Goal: Navigation & Orientation: Find specific page/section

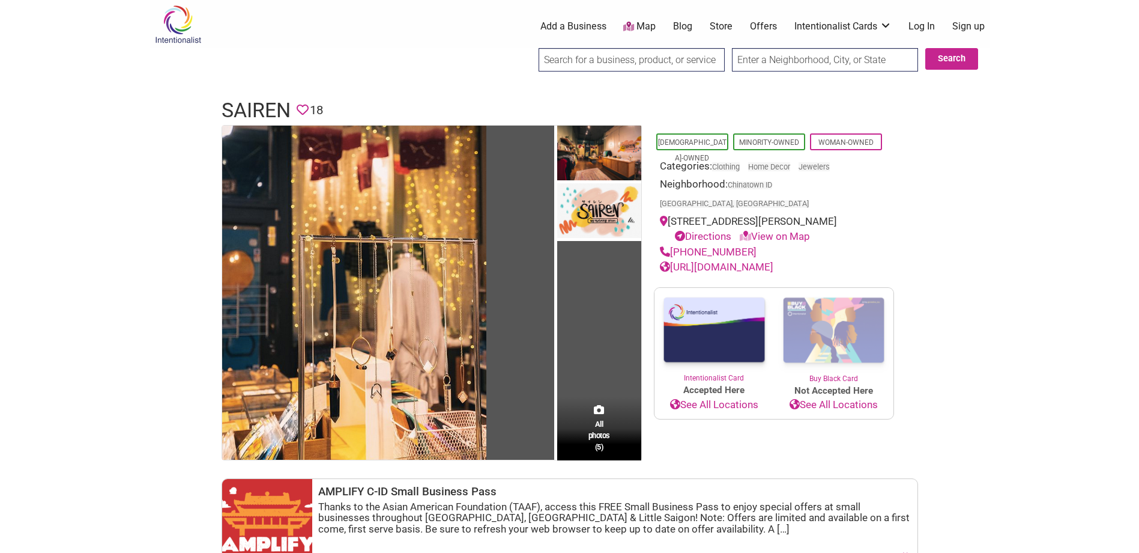
click at [171, 31] on img at bounding box center [178, 24] width 57 height 39
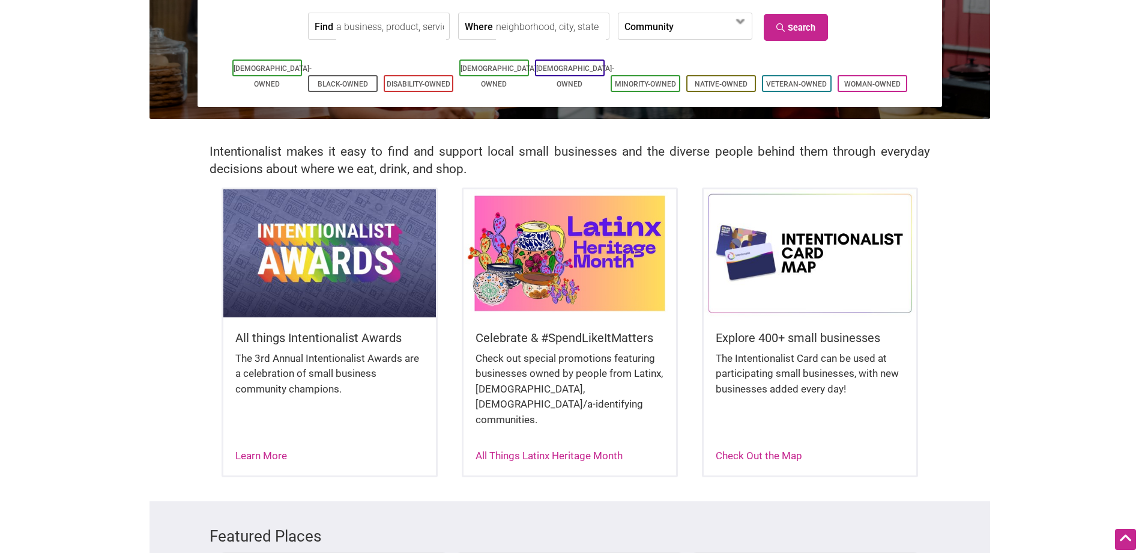
scroll to position [180, 0]
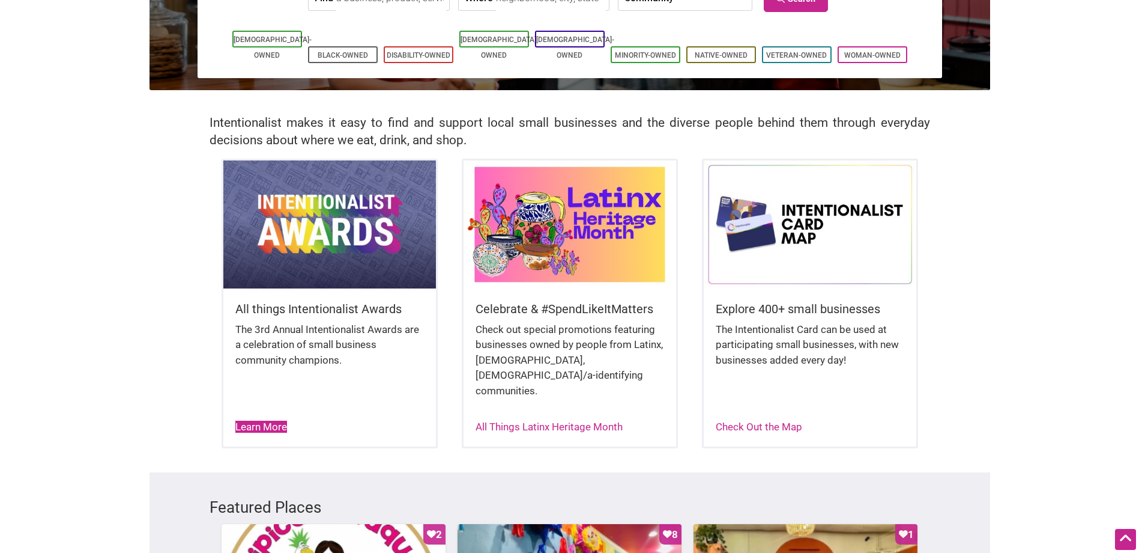
click at [257, 420] on link "Learn More" at bounding box center [261, 426] width 52 height 12
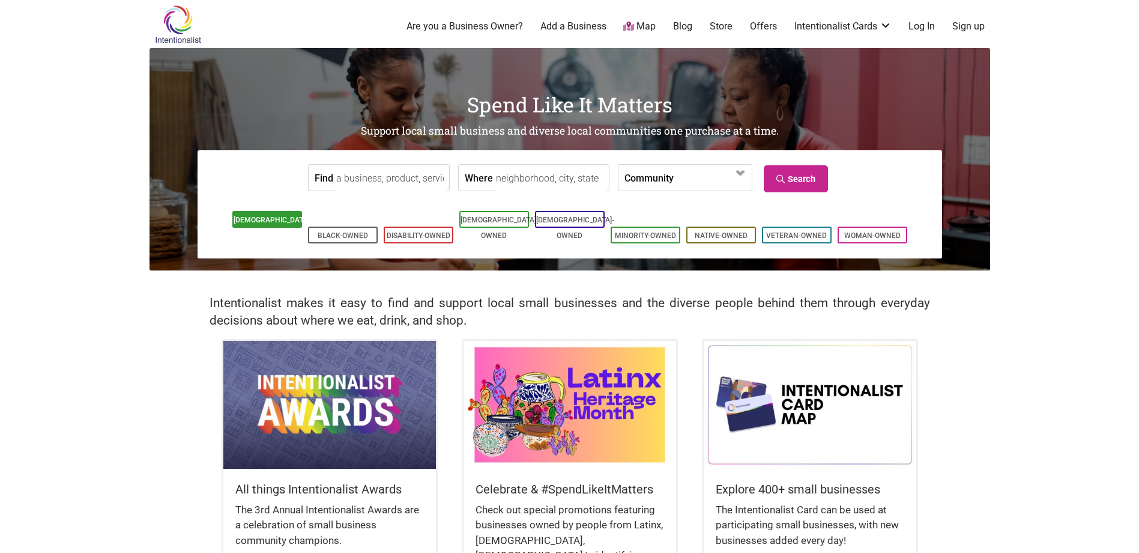
click at [267, 225] on link "[DEMOGRAPHIC_DATA]-Owned" at bounding box center [273, 228] width 78 height 24
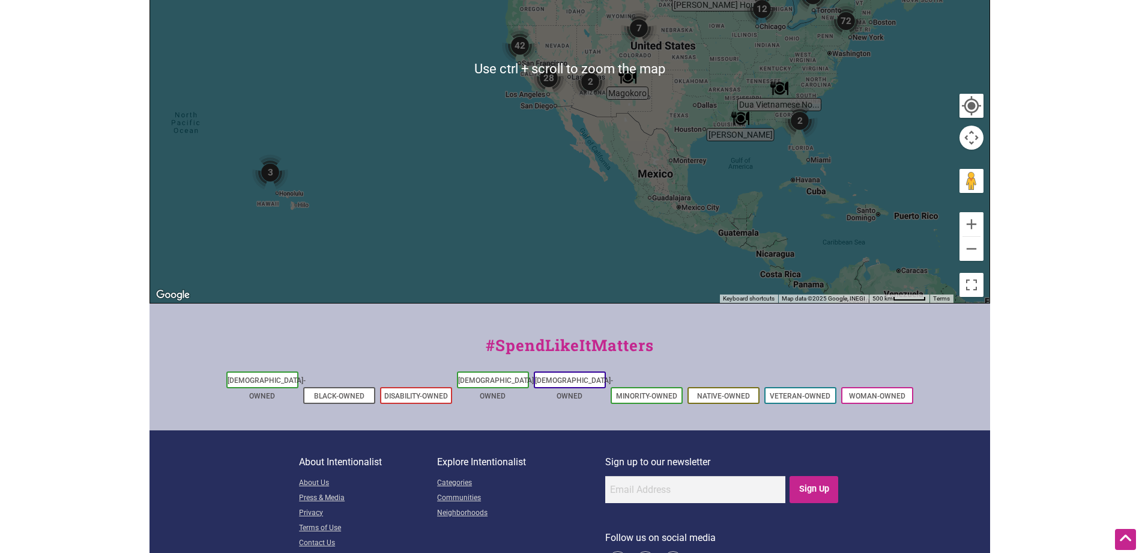
scroll to position [496, 0]
